Goal: Task Accomplishment & Management: Use online tool/utility

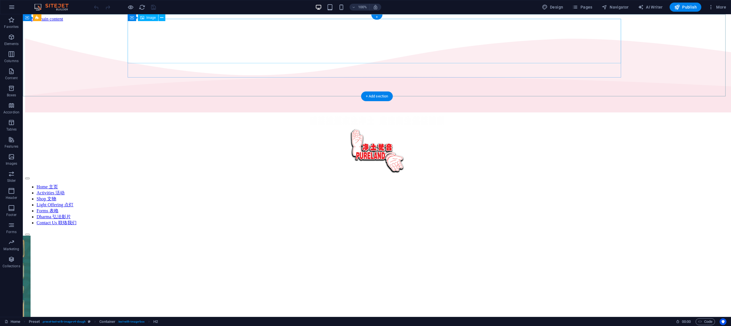
click at [612, 129] on figure at bounding box center [376, 152] width 703 height 46
click at [670, 114] on div "Home 主页 Activities 活动 Shop 文物 Light Offering 点灯 Forms 表格 Dharma 弘法影片 Contact Us…" at bounding box center [376, 170] width 703 height 112
select select "%"
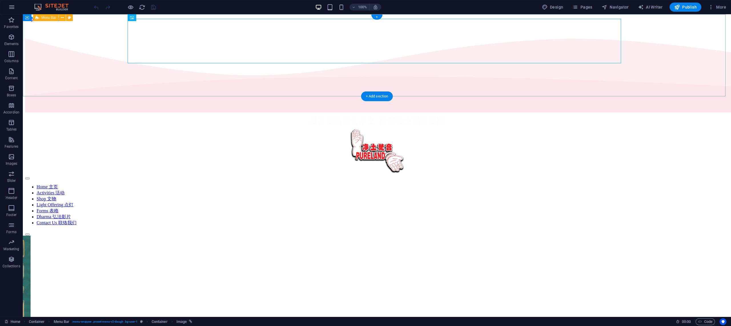
select select "header"
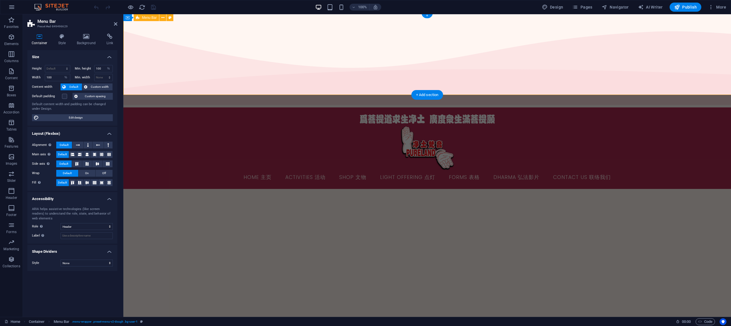
scroll to position [1, 0]
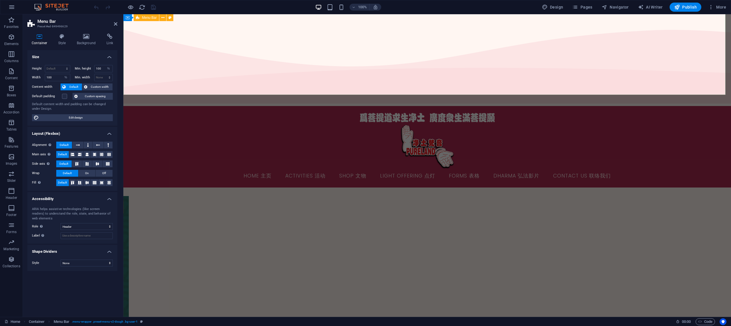
click at [148, 106] on div "Home 主页 Activities 活动 Shop 文物 Light Offering 点灯 Forms 表格 Dharma 弘法影片 Contact Us…" at bounding box center [426, 147] width 607 height 82
click at [87, 39] on h4 "Background" at bounding box center [87, 40] width 30 height 12
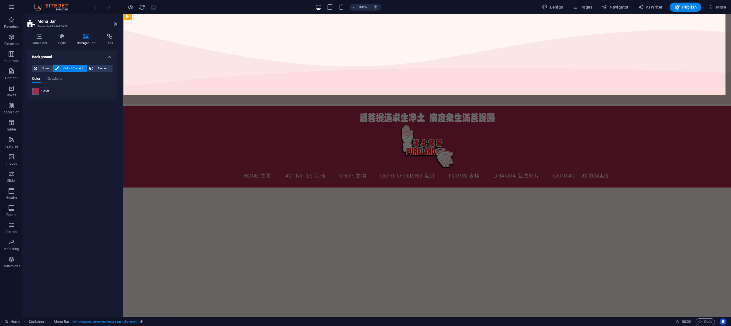
click at [60, 89] on div "Color" at bounding box center [72, 91] width 80 height 7
click at [45, 92] on span "Color" at bounding box center [45, 91] width 8 height 5
click at [36, 91] on span at bounding box center [36, 91] width 6 height 6
type input "#ab2a51"
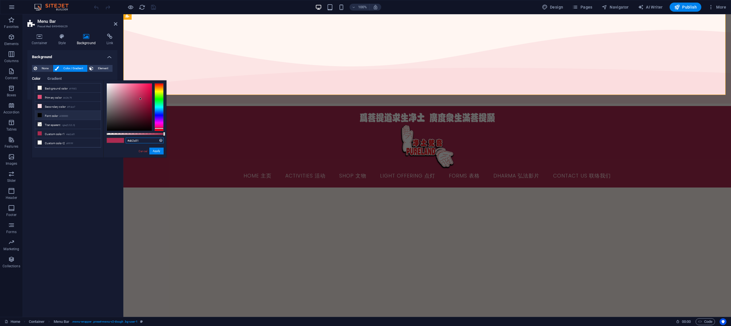
drag, startPoint x: 143, startPoint y: 141, endPoint x: 116, endPoint y: 142, distance: 27.1
click at [117, 142] on div "#ab2a51 Supported formats #0852ed rgb(8, 82, 237) rgba(8, 82, 237, 90%) hsv(221…" at bounding box center [134, 160] width 63 height 160
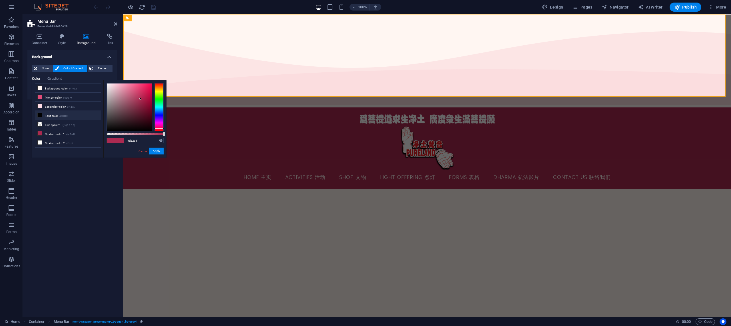
scroll to position [0, 0]
